Goal: Transaction & Acquisition: Subscribe to service/newsletter

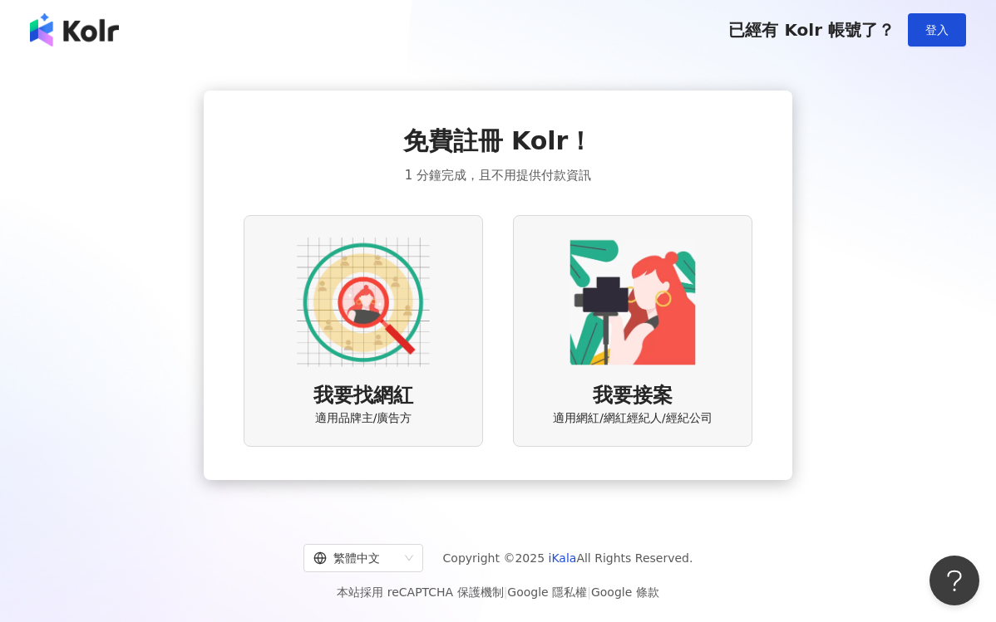
click at [593, 339] on img at bounding box center [632, 302] width 133 height 133
click at [615, 304] on img at bounding box center [632, 302] width 133 height 133
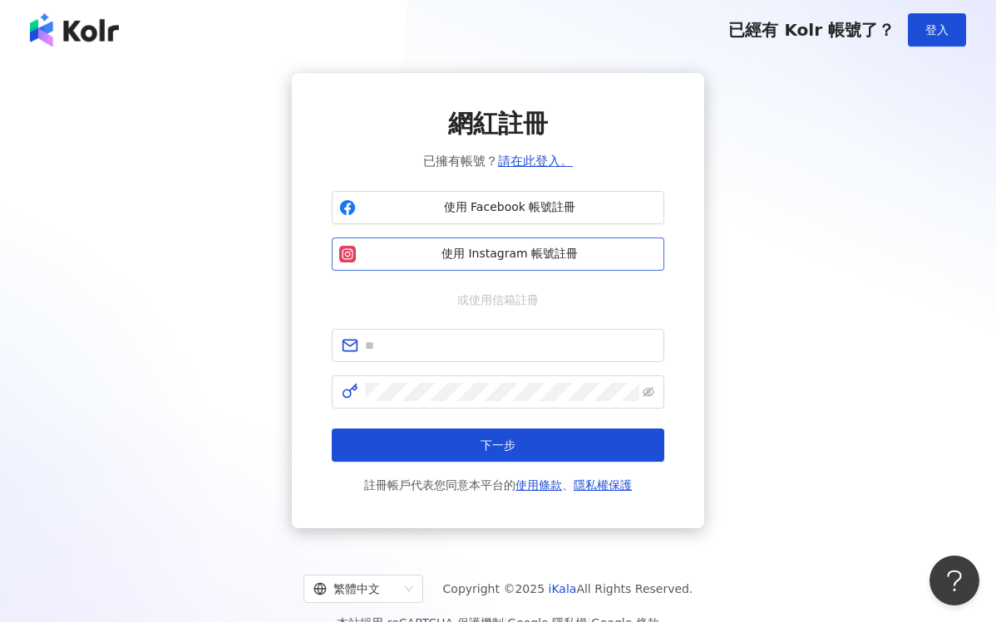
click at [586, 263] on button "使用 Instagram 帳號註冊" at bounding box center [498, 254] width 332 height 33
